Goal: Task Accomplishment & Management: Manage account settings

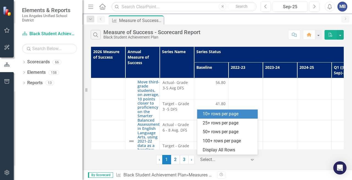
click at [252, 159] on icon "Expand" at bounding box center [253, 159] width 6 height 4
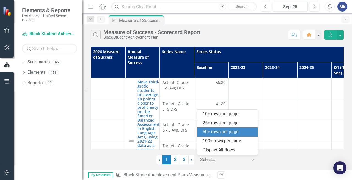
click at [220, 133] on div "50+ rows per page" at bounding box center [229, 132] width 52 height 6
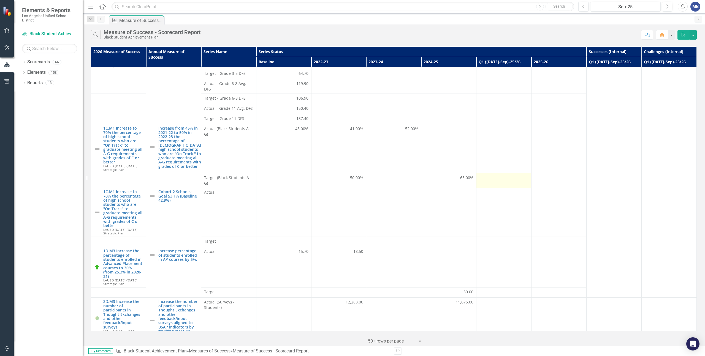
scroll to position [161, 0]
click at [352, 131] on td at bounding box center [503, 148] width 55 height 49
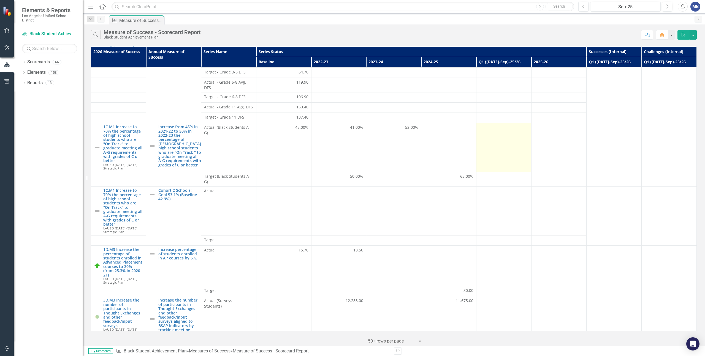
click at [352, 131] on td at bounding box center [503, 147] width 55 height 49
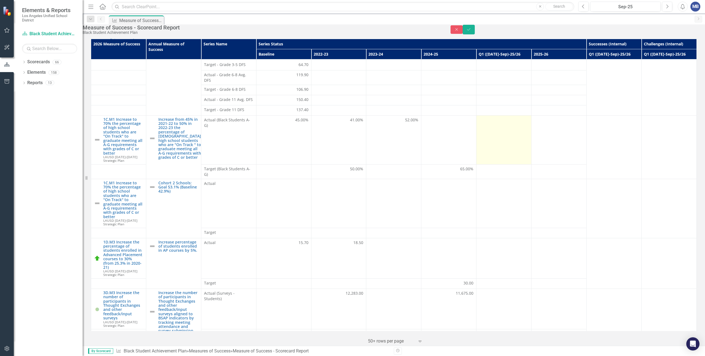
scroll to position [162, 0]
type input "-1"
click at [352, 127] on input "-1" at bounding box center [503, 123] width 49 height 10
type input "55.00"
click at [352, 143] on td "55.00" at bounding box center [503, 140] width 55 height 49
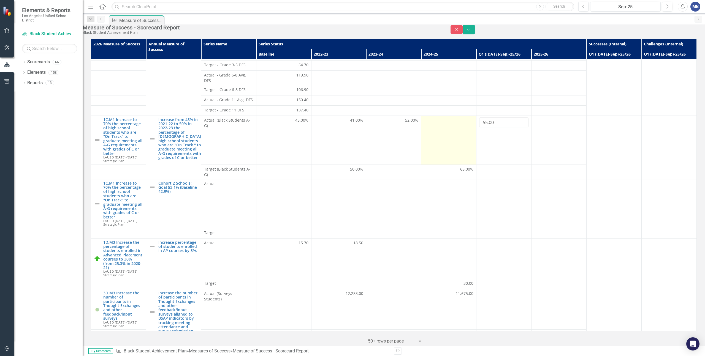
click at [352, 139] on td at bounding box center [448, 140] width 55 height 49
click at [352, 31] on icon "Save" at bounding box center [468, 30] width 5 height 4
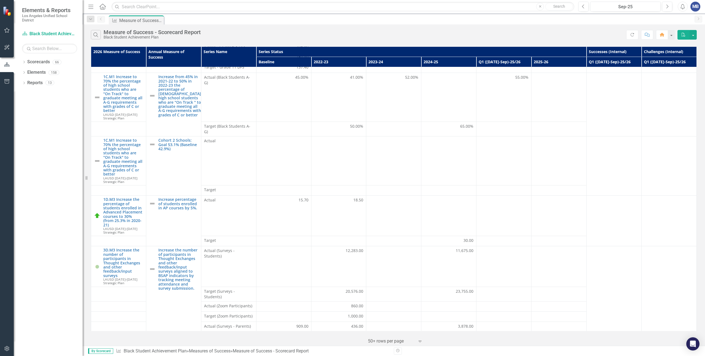
scroll to position [211, 0]
click at [352, 124] on div at bounding box center [558, 127] width 49 height 7
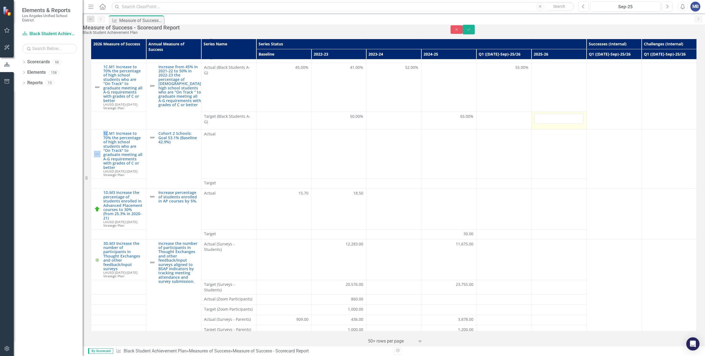
scroll to position [216, 0]
click at [352, 120] on input "number" at bounding box center [558, 117] width 49 height 10
type input "-1"
type input "70.00"
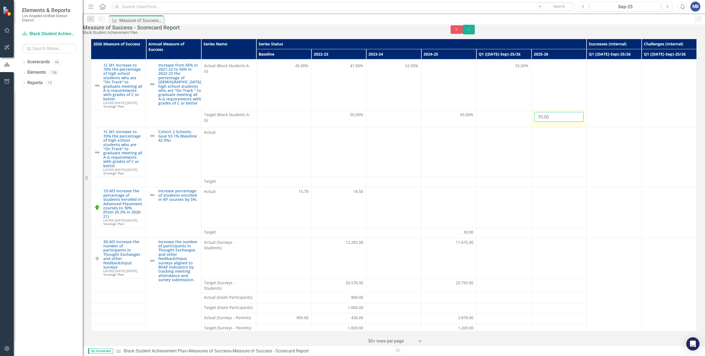
click button "Save" at bounding box center [468, 30] width 12 height 10
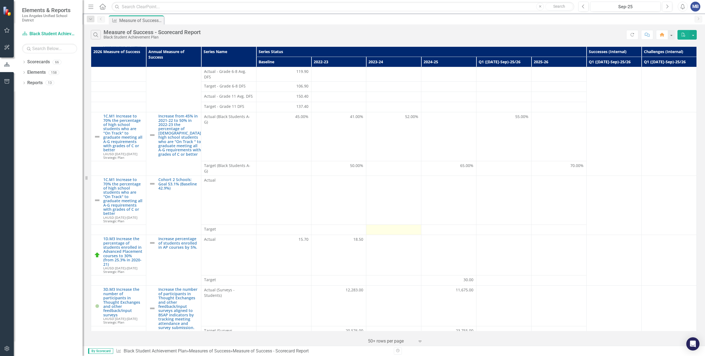
scroll to position [174, 0]
click at [352, 7] on div "MB" at bounding box center [695, 7] width 10 height 10
click at [352, 69] on link "Logout Log Out" at bounding box center [677, 69] width 43 height 10
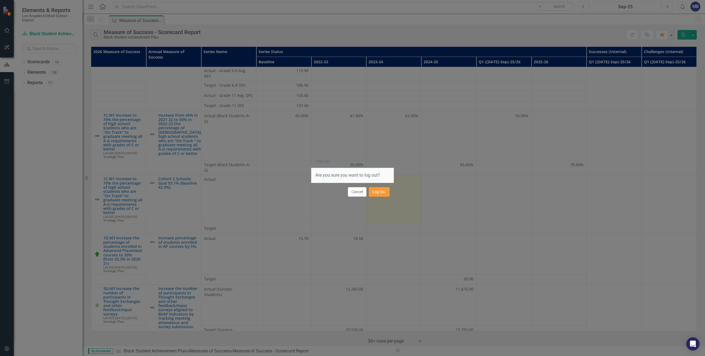
click at [352, 180] on button "Log Out" at bounding box center [379, 192] width 21 height 10
